Goal: Register for event/course

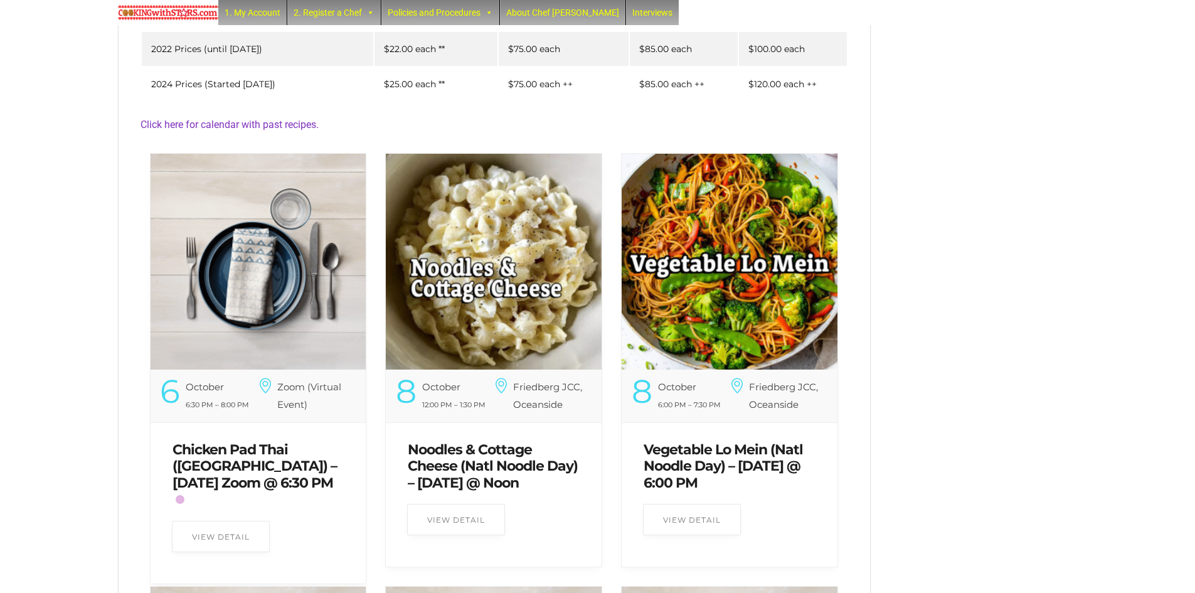
scroll to position [377, 0]
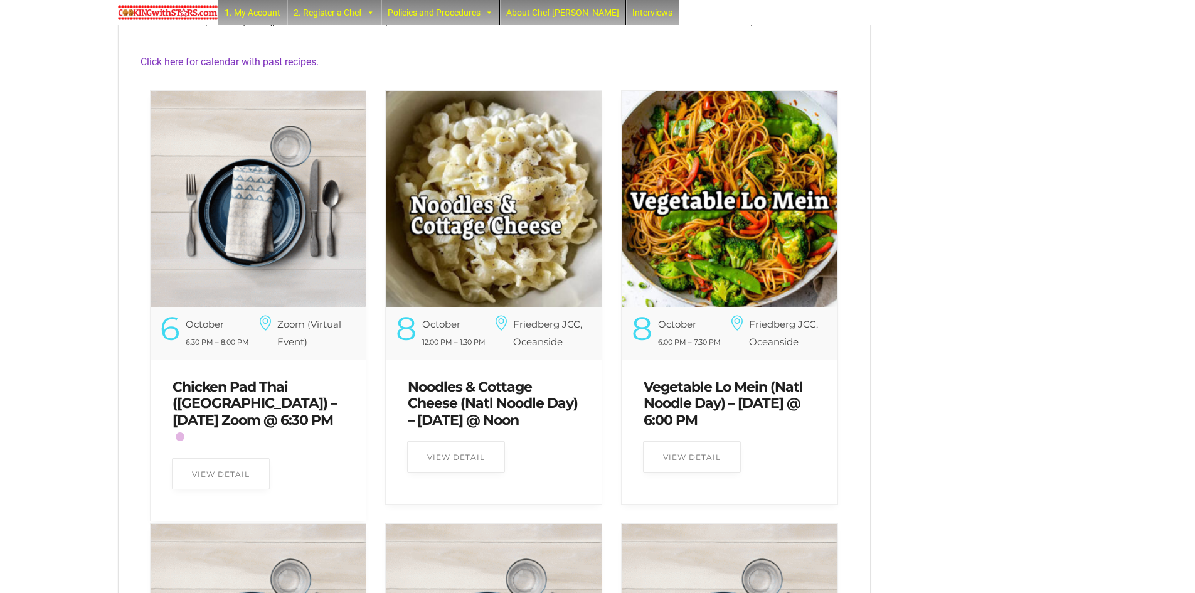
click at [510, 395] on link "Noodles & Cottage Cheese (Natl Noodle Day) – Wednesday @ Noon" at bounding box center [493, 403] width 170 height 50
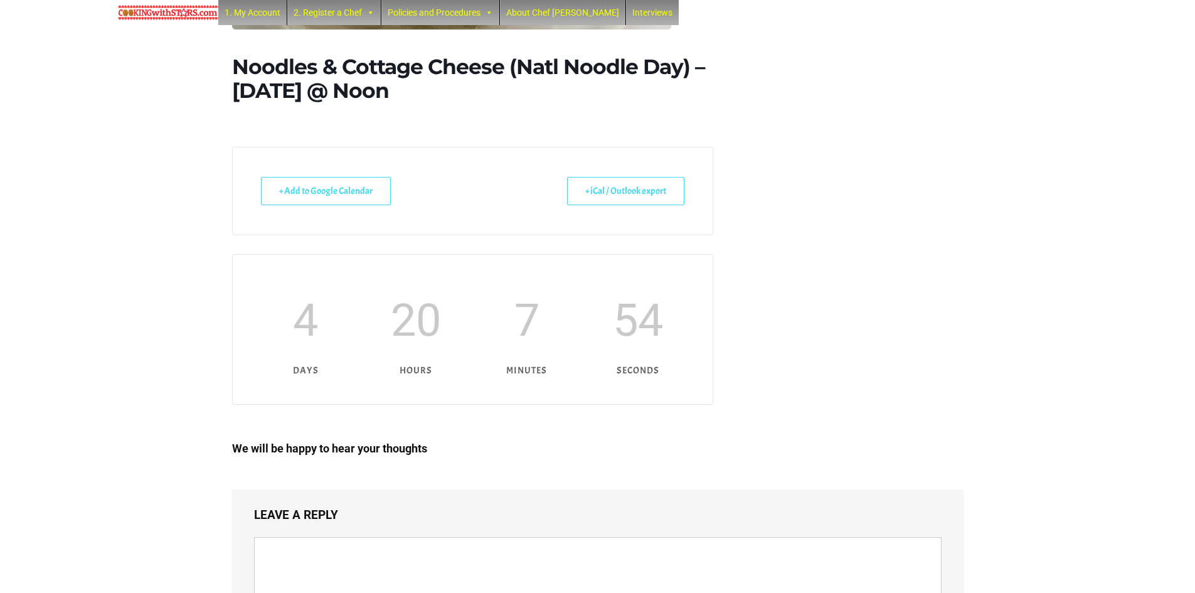
scroll to position [690, 0]
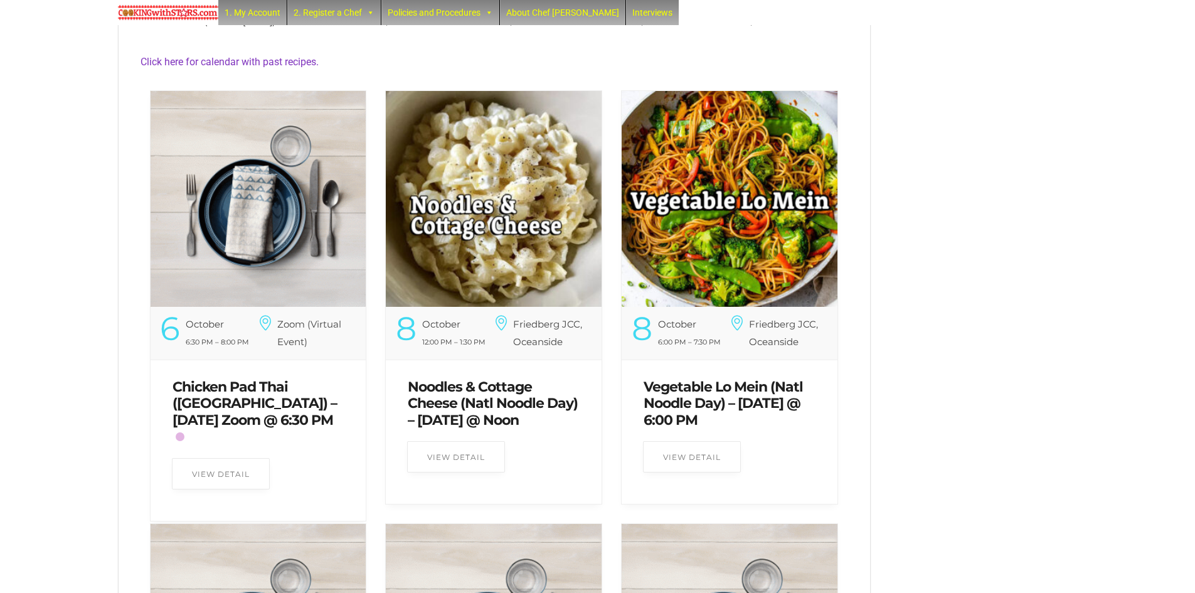
scroll to position [439, 0]
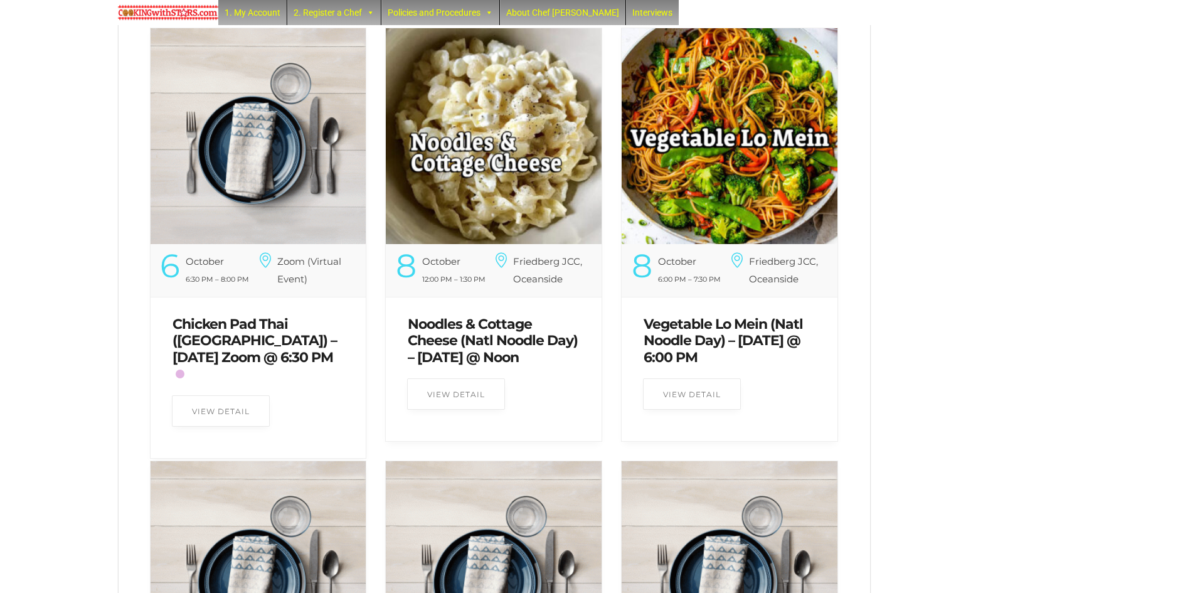
click at [699, 329] on link "Vegetable Lo Mein (Natl Noodle Day) – Wednesday @ 6:00 PM" at bounding box center [723, 341] width 159 height 50
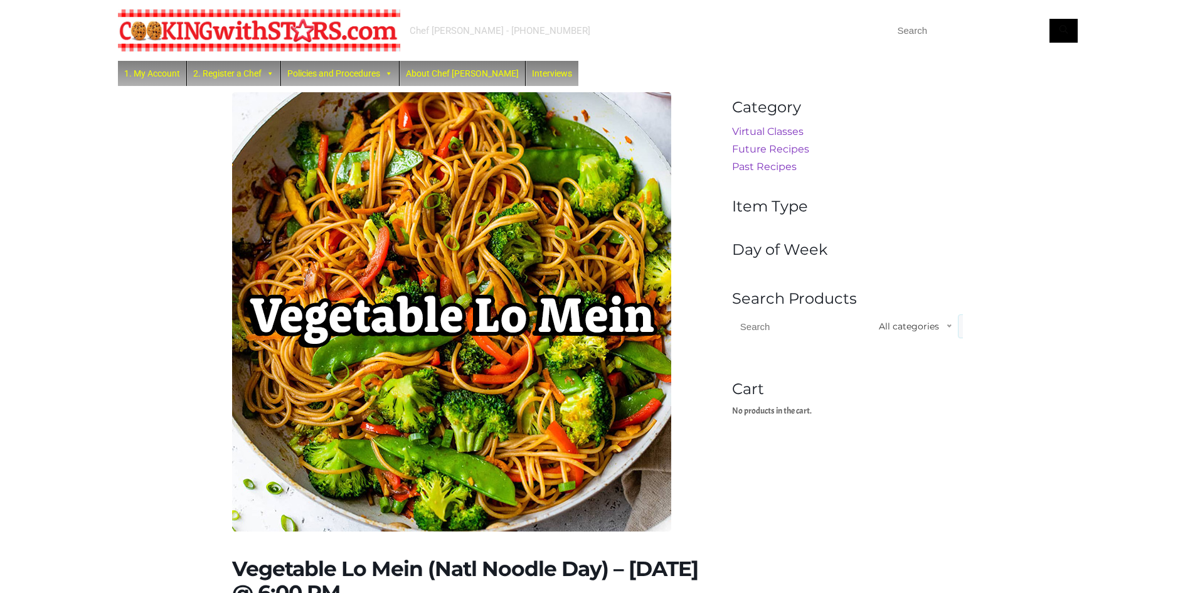
click at [573, 266] on img at bounding box center [451, 311] width 439 height 439
click at [741, 131] on link "Virtual Classes" at bounding box center [768, 132] width 72 height 12
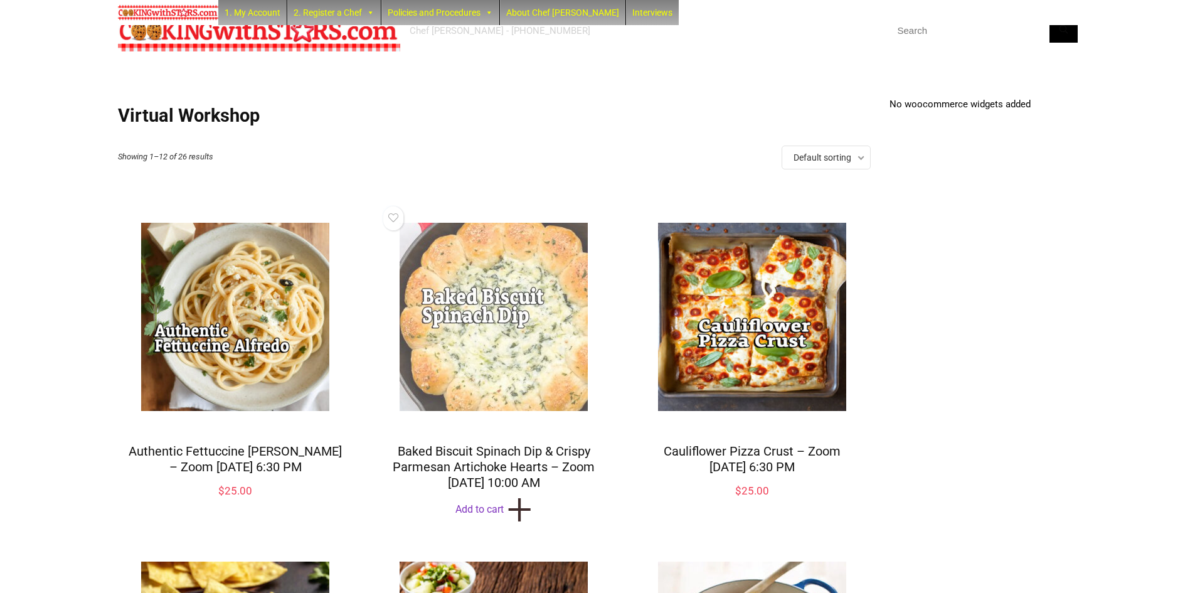
scroll to position [126, 0]
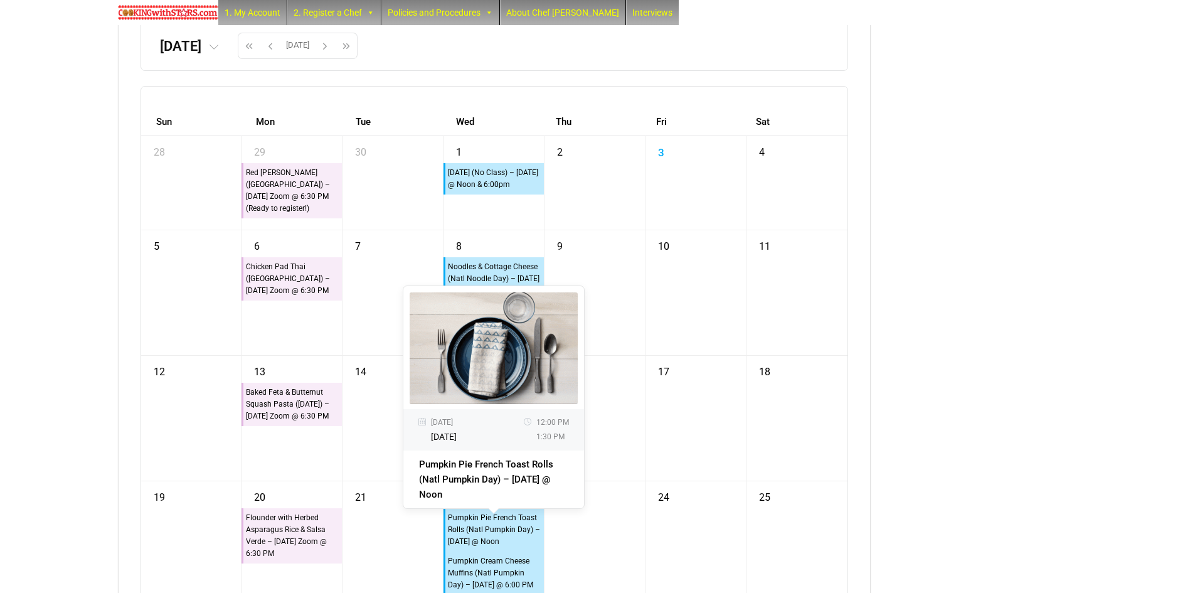
scroll to position [2385, 0]
